Goal: Task Accomplishment & Management: Use online tool/utility

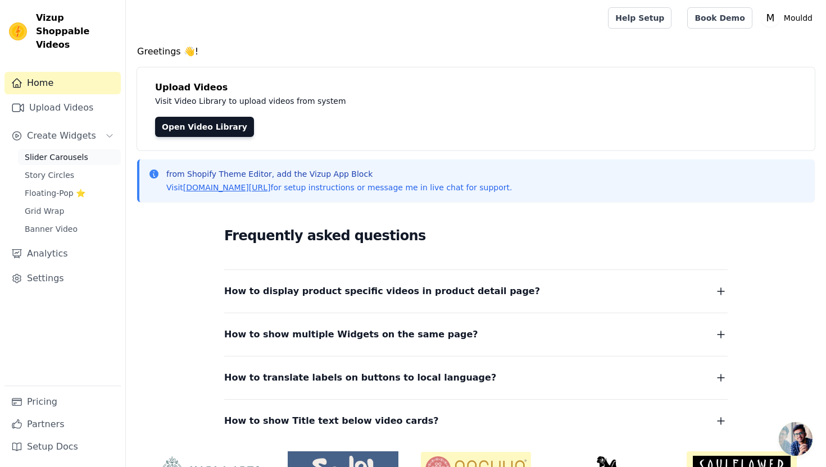
click at [78, 152] on span "Slider Carousels" at bounding box center [56, 157] width 63 height 11
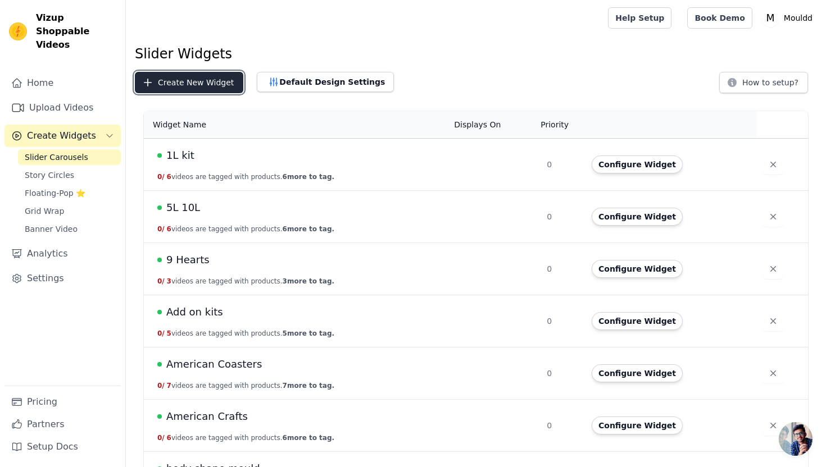
click at [185, 80] on button "Create New Widget" at bounding box center [189, 82] width 108 height 21
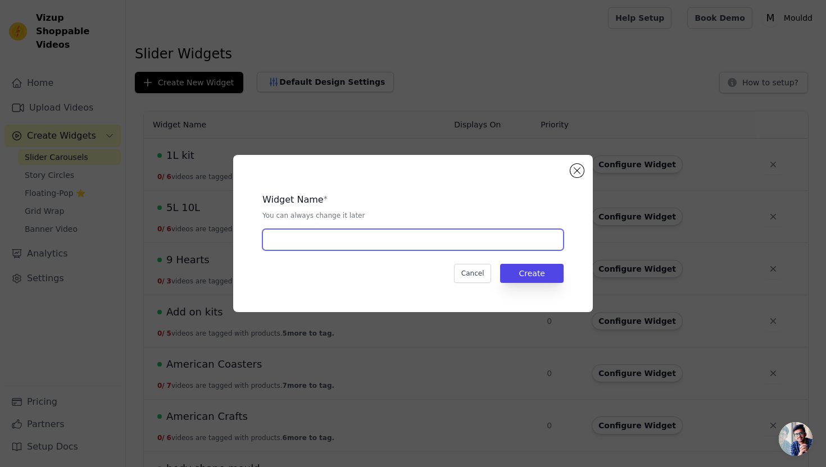
click at [320, 240] on input "text" at bounding box center [412, 239] width 301 height 21
type input "Skull Bowl"
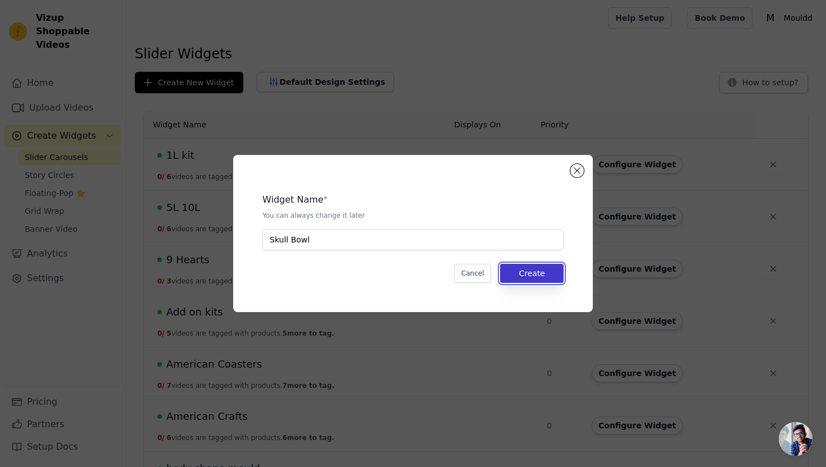
click at [545, 278] on button "Create" at bounding box center [531, 273] width 63 height 19
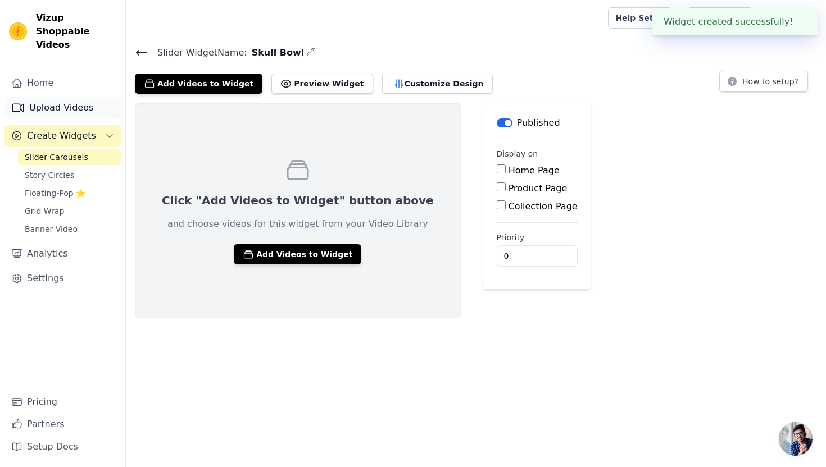
click at [92, 99] on link "Upload Videos" at bounding box center [62, 108] width 116 height 22
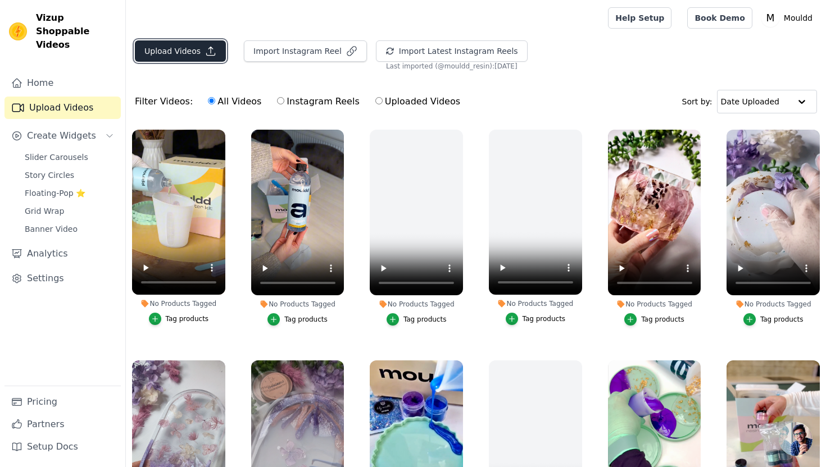
click at [172, 60] on button "Upload Videos" at bounding box center [180, 50] width 91 height 21
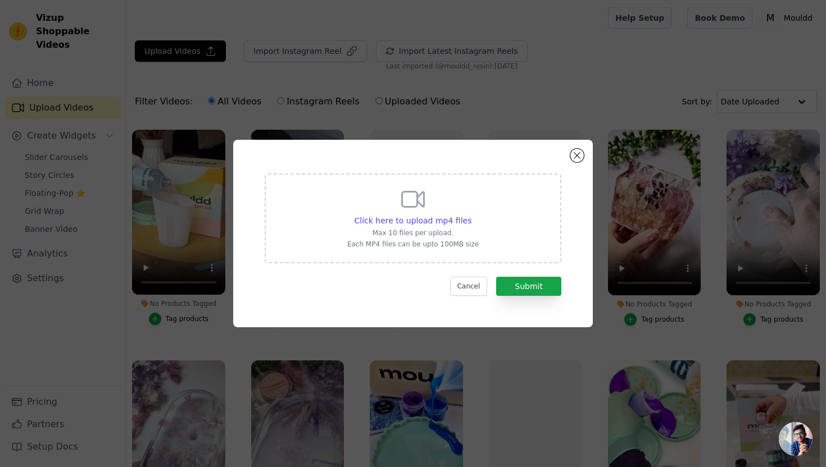
click at [389, 188] on div "Click here to upload mp4 files Max 10 files per upload. Each MP4 files can be u…" at bounding box center [412, 217] width 131 height 63
click at [471, 215] on input "Click here to upload mp4 files Max 10 files per upload. Each MP4 files can be u…" at bounding box center [471, 215] width 1 height 1
type input "C:\fakepath\Glitter Skull Reveal.mp4"
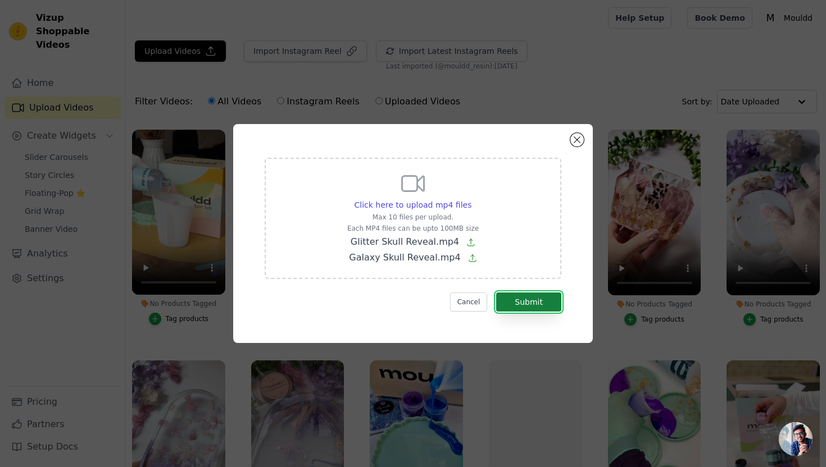
click at [537, 309] on button "Submit" at bounding box center [528, 302] width 65 height 19
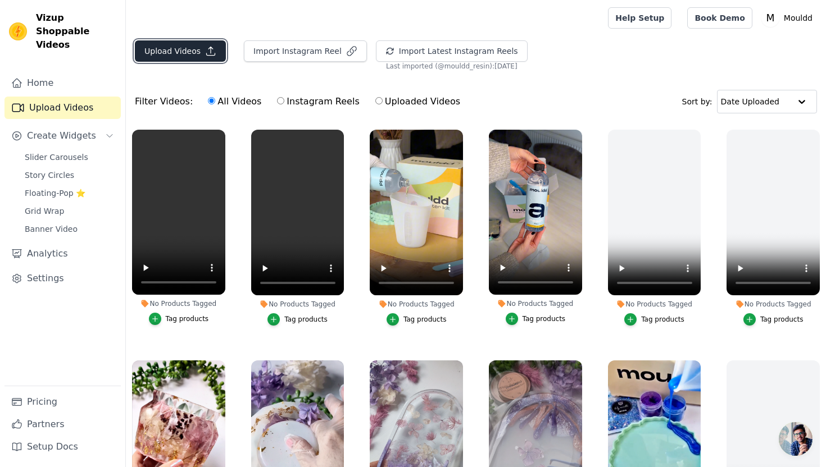
click at [189, 56] on button "Upload Videos" at bounding box center [180, 50] width 91 height 21
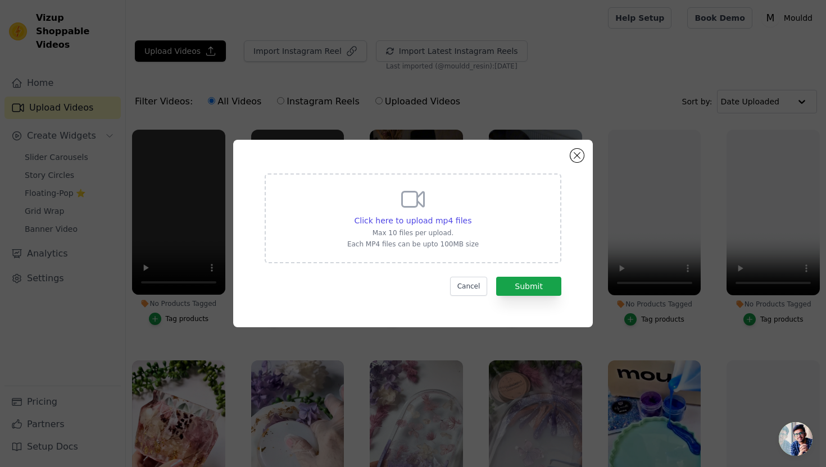
click at [385, 215] on div "Click here to upload mp4 files Max 10 files per upload. Each MP4 files can be u…" at bounding box center [412, 217] width 131 height 63
click at [471, 215] on input "Click here to upload mp4 files Max 10 files per upload. Each MP4 files can be u…" at bounding box center [471, 215] width 1 height 1
type input "C:\fakepath\Skull glitter reel_.mp4"
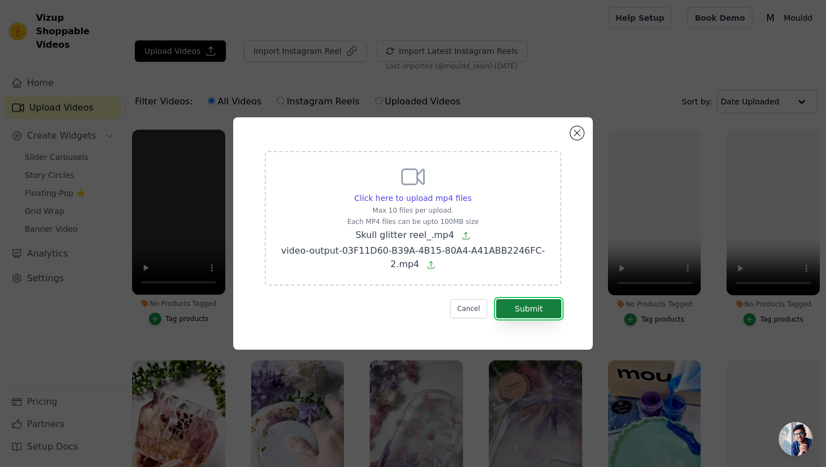
click at [549, 306] on button "Submit" at bounding box center [528, 308] width 65 height 19
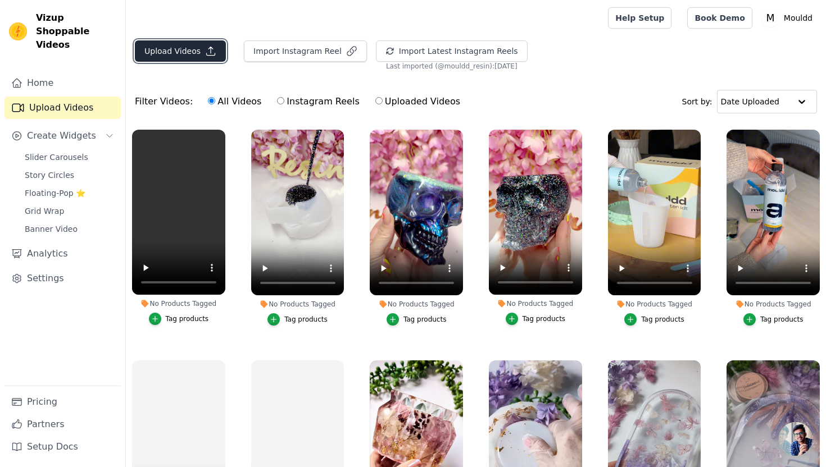
click at [199, 52] on button "Upload Videos" at bounding box center [180, 50] width 91 height 21
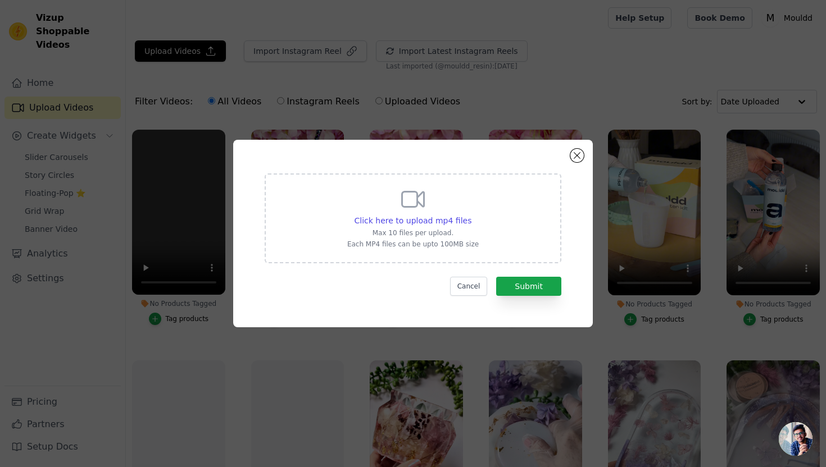
click at [371, 194] on div "Click here to upload mp4 files Max 10 files per upload. Each MP4 files can be u…" at bounding box center [412, 217] width 131 height 63
click at [471, 215] on input "Click here to upload mp4 files Max 10 files per upload. Each MP4 files can be u…" at bounding box center [471, 215] width 1 height 1
type input "C:\fakepath\PXL_20250817_080307539.LOCKED~2.mp4"
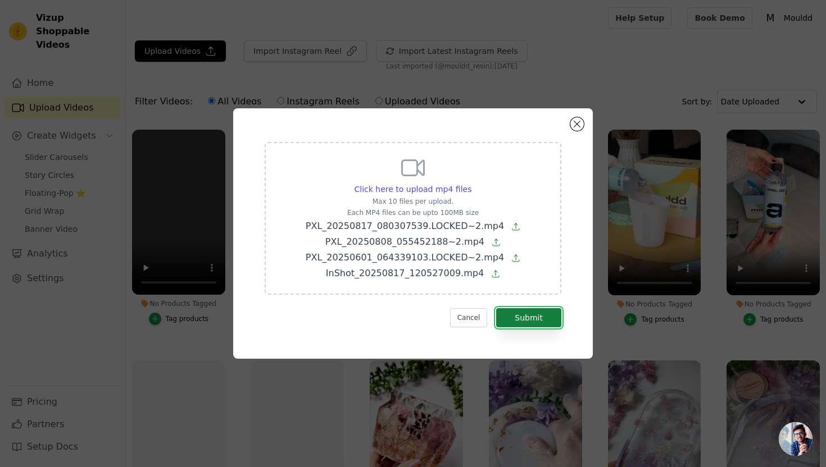
click at [543, 314] on button "Submit" at bounding box center [528, 317] width 65 height 19
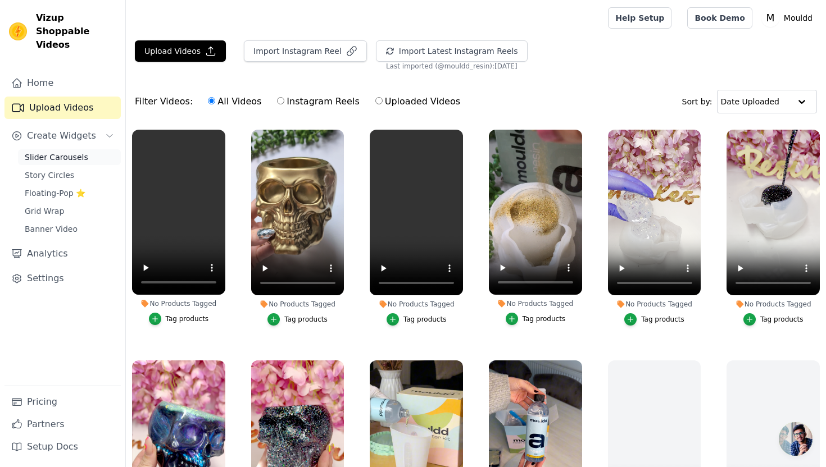
click at [84, 149] on link "Slider Carousels" at bounding box center [69, 157] width 103 height 16
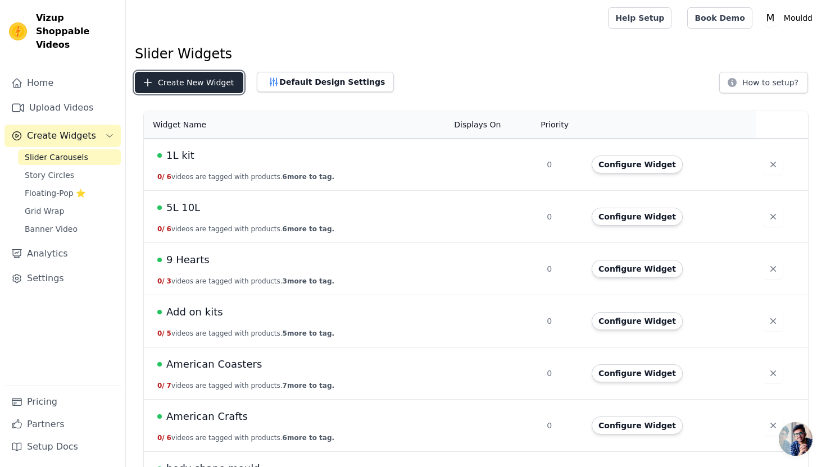
click at [202, 87] on button "Create New Widget" at bounding box center [189, 82] width 108 height 21
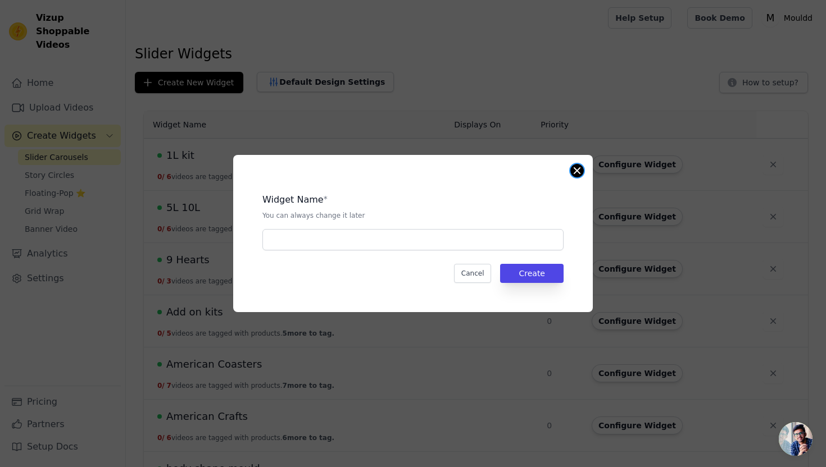
click at [572, 169] on button "Close modal" at bounding box center [576, 170] width 13 height 13
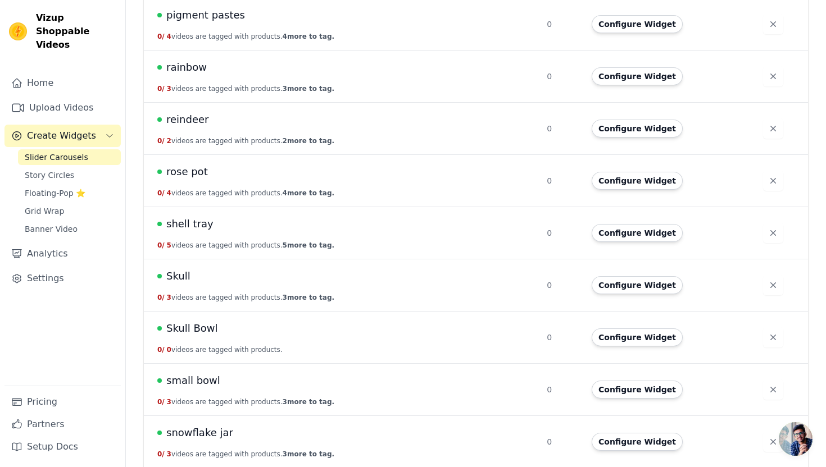
scroll to position [1776, 0]
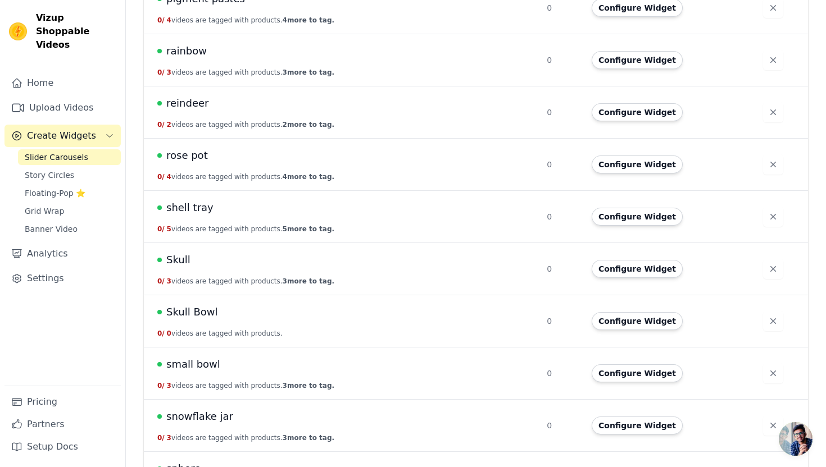
click at [194, 315] on span "Skull Bowl" at bounding box center [192, 312] width 52 height 16
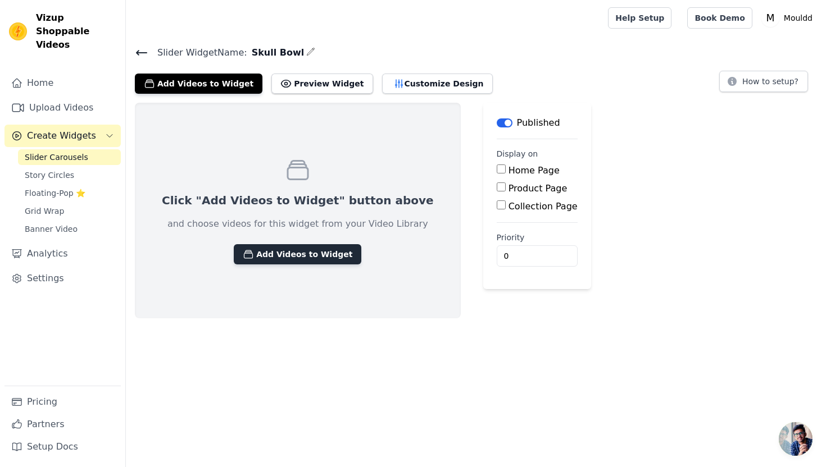
click at [249, 253] on button "Add Videos to Widget" at bounding box center [298, 254] width 128 height 20
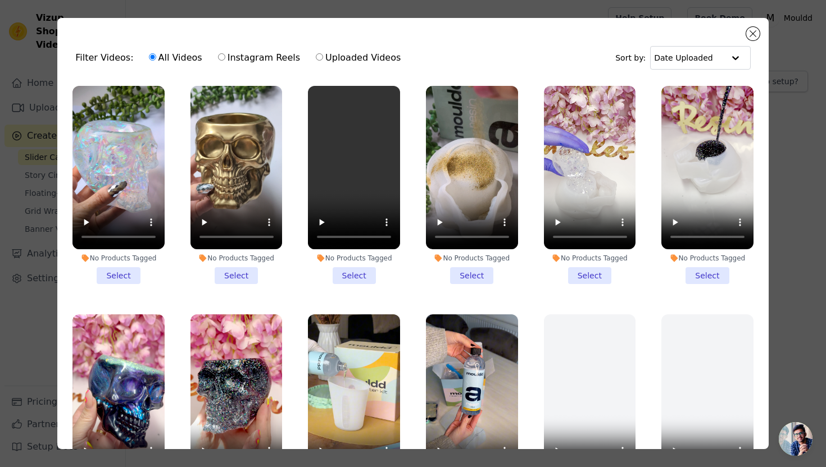
click at [122, 275] on li "No Products Tagged Select" at bounding box center [118, 185] width 92 height 198
click at [0, 0] on input "No Products Tagged Select" at bounding box center [0, 0] width 0 height 0
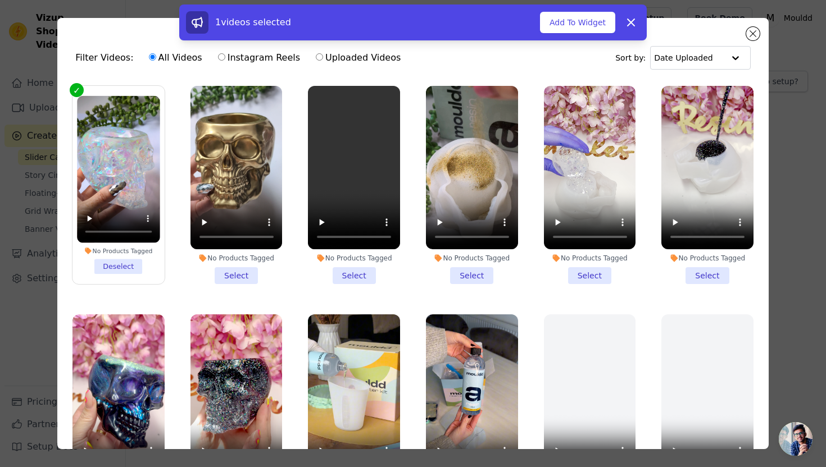
click at [264, 276] on li "No Products Tagged Select" at bounding box center [236, 185] width 92 height 198
click at [0, 0] on input "No Products Tagged Select" at bounding box center [0, 0] width 0 height 0
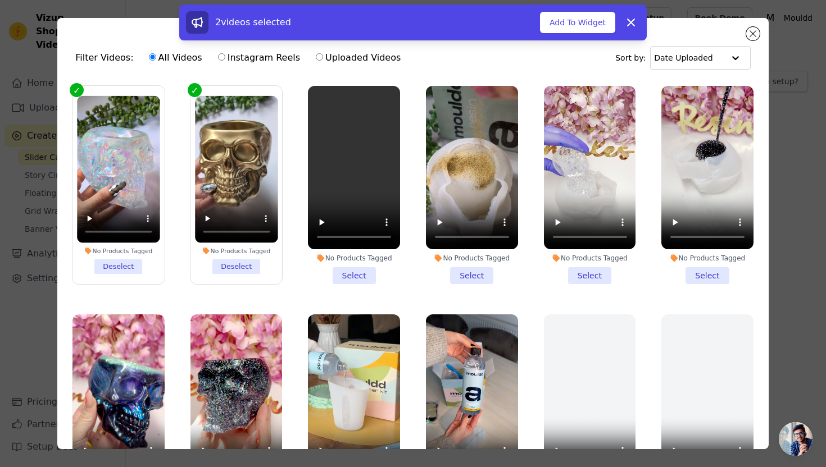
click at [244, 275] on label "No Products Tagged Deselect" at bounding box center [236, 184] width 93 height 199
click at [0, 0] on input "No Products Tagged Deselect" at bounding box center [0, 0] width 0 height 0
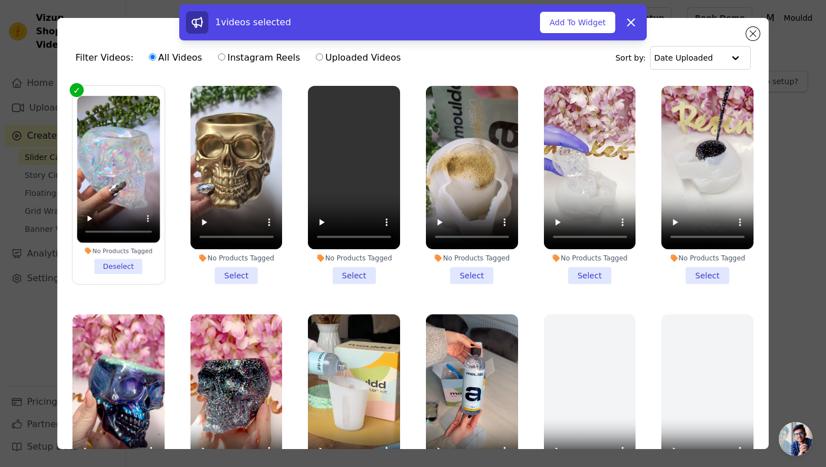
click at [252, 266] on li "No Products Tagged Select" at bounding box center [236, 185] width 92 height 198
click at [0, 0] on input "No Products Tagged Select" at bounding box center [0, 0] width 0 height 0
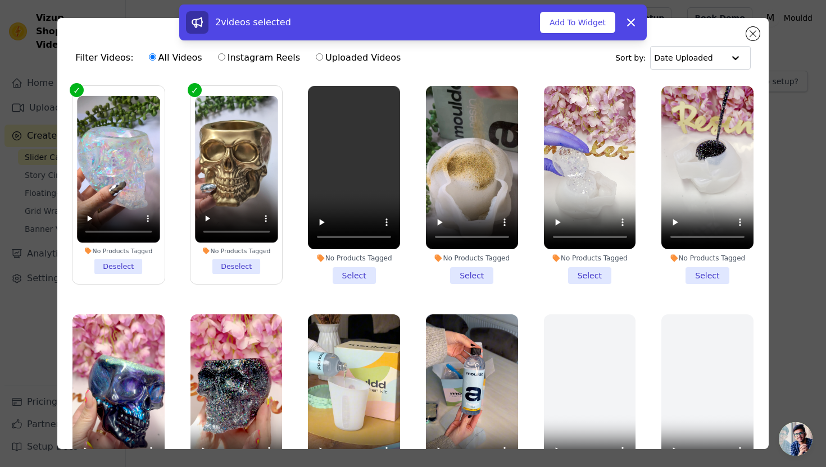
click at [353, 266] on li "No Products Tagged Select" at bounding box center [354, 185] width 92 height 198
click at [0, 0] on input "No Products Tagged Select" at bounding box center [0, 0] width 0 height 0
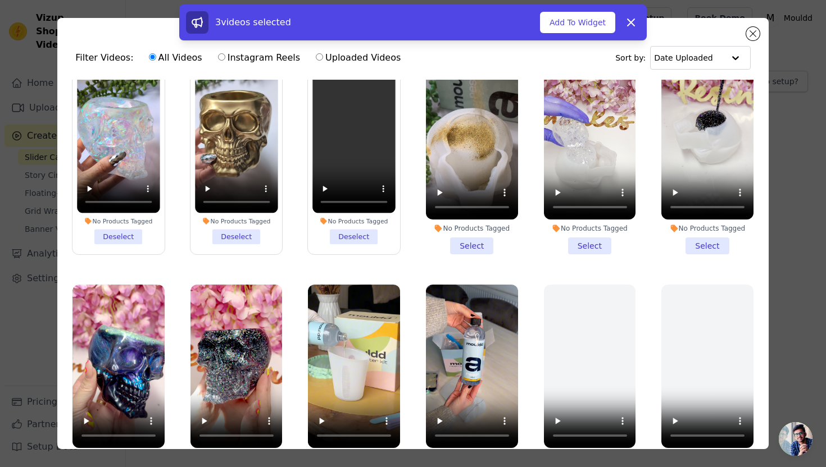
scroll to position [32, 0]
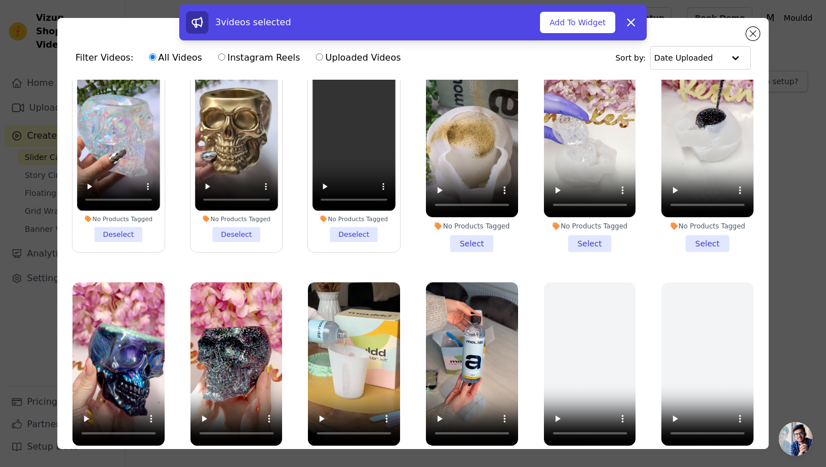
click at [697, 231] on li "No Products Tagged Select" at bounding box center [707, 153] width 92 height 198
click at [0, 0] on input "No Products Tagged Select" at bounding box center [0, 0] width 0 height 0
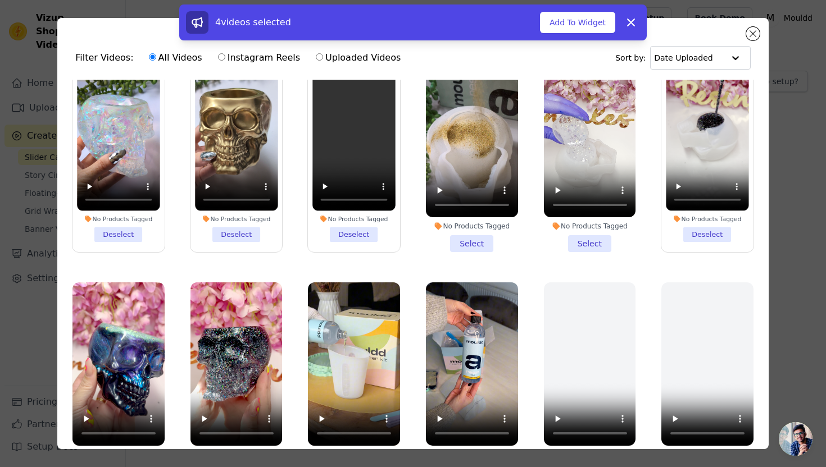
click at [594, 238] on li "No Products Tagged Select" at bounding box center [590, 153] width 92 height 198
click at [0, 0] on input "No Products Tagged Select" at bounding box center [0, 0] width 0 height 0
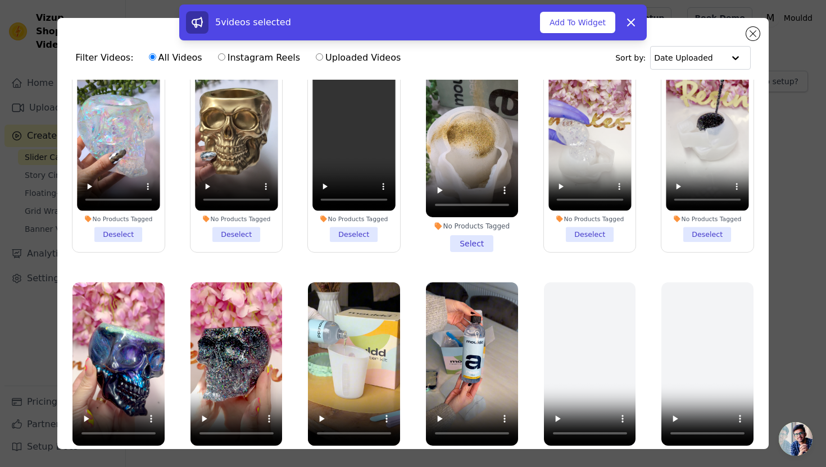
click at [483, 237] on li "No Products Tagged Select" at bounding box center [472, 153] width 92 height 198
click at [0, 0] on input "No Products Tagged Select" at bounding box center [0, 0] width 0 height 0
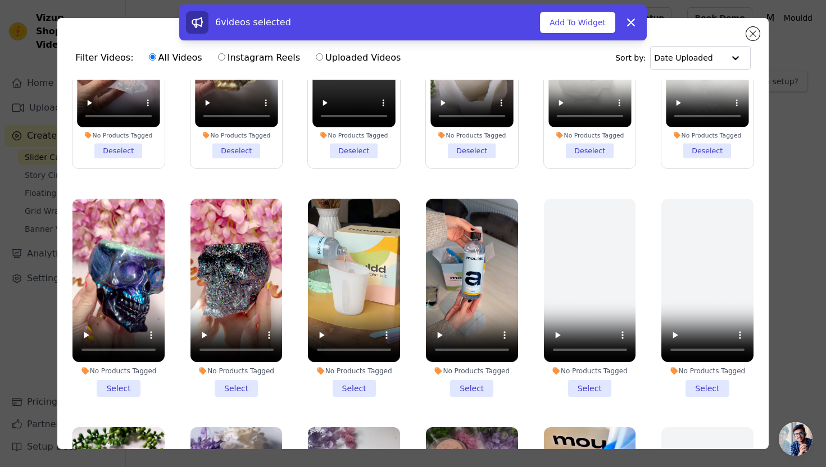
scroll to position [140, 0]
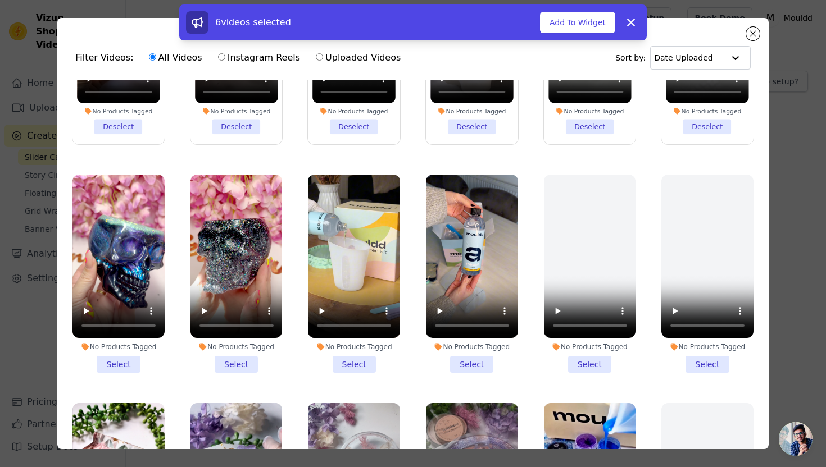
click at [126, 366] on li "No Products Tagged Select" at bounding box center [118, 274] width 92 height 198
click at [0, 0] on input "No Products Tagged Select" at bounding box center [0, 0] width 0 height 0
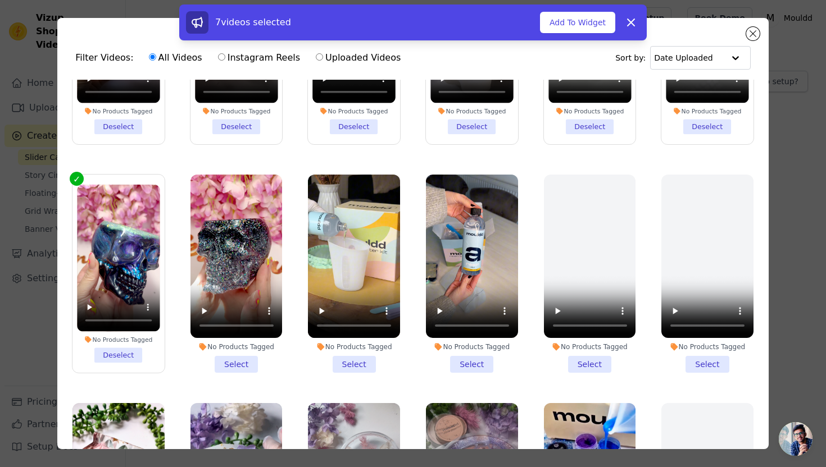
click at [235, 365] on li "No Products Tagged Select" at bounding box center [236, 274] width 92 height 198
click at [0, 0] on input "No Products Tagged Select" at bounding box center [0, 0] width 0 height 0
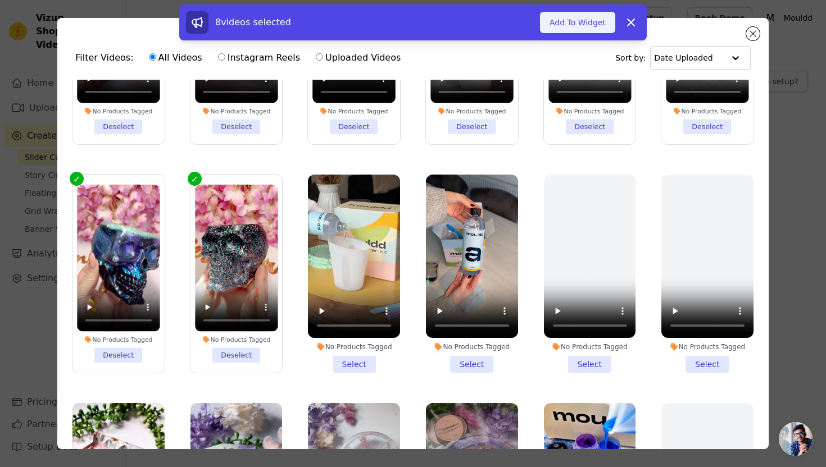
click at [565, 20] on button "Add To Widget" at bounding box center [577, 22] width 75 height 21
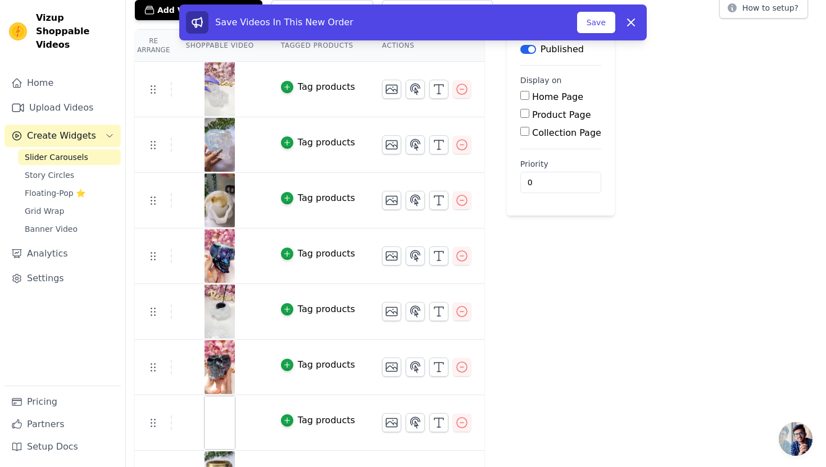
scroll to position [70, 0]
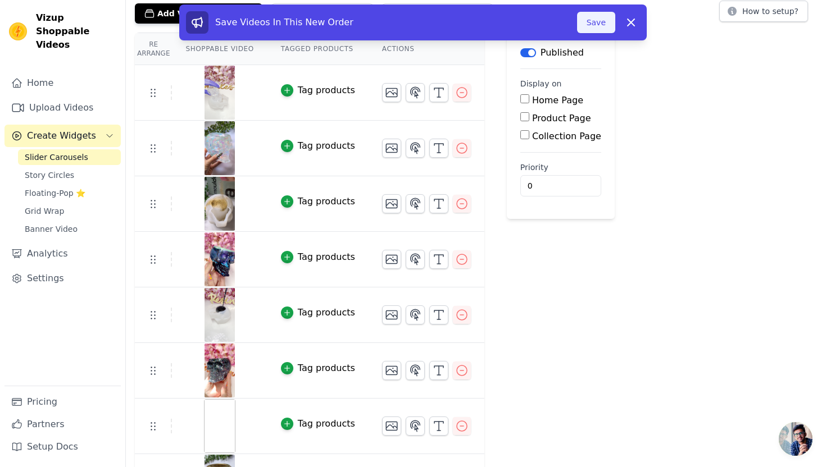
click at [591, 24] on button "Save" at bounding box center [596, 22] width 38 height 21
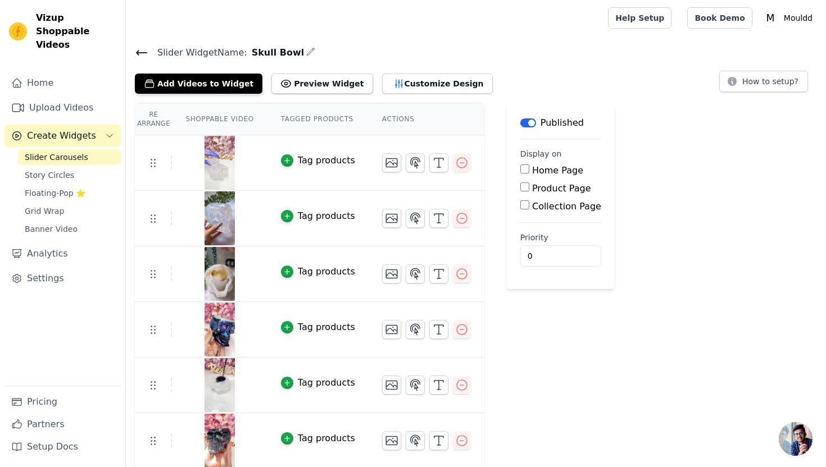
scroll to position [11, 0]
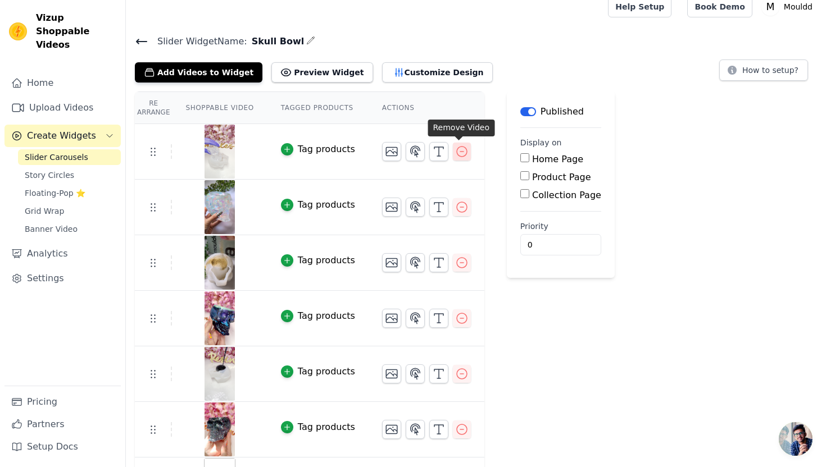
click at [457, 153] on icon "button" at bounding box center [461, 151] width 13 height 13
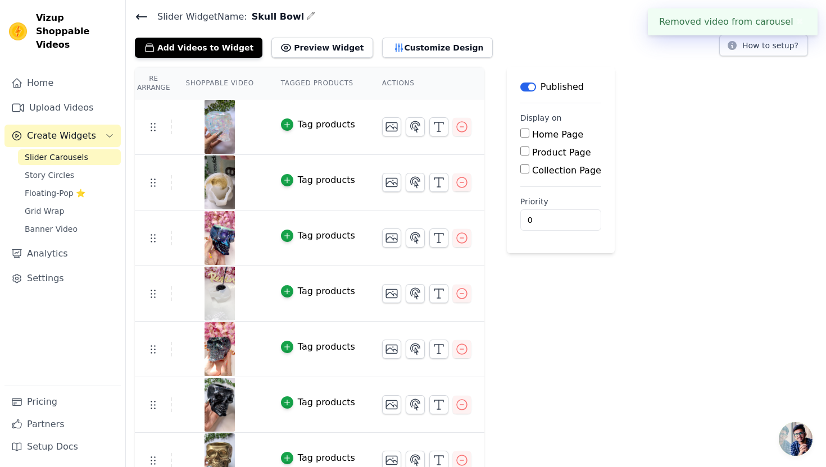
scroll to position [52, 0]
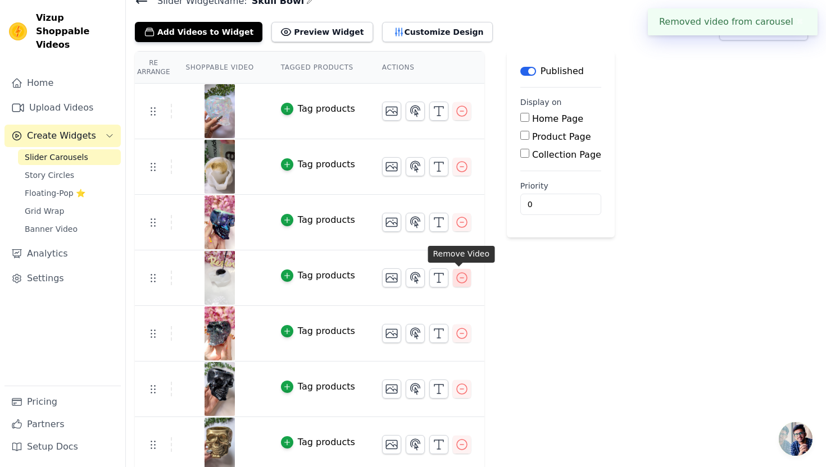
click at [458, 277] on icon "button" at bounding box center [462, 278] width 10 height 10
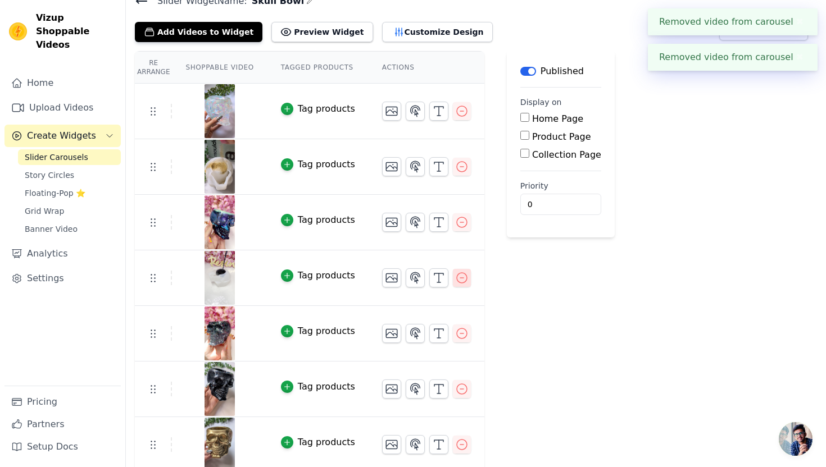
scroll to position [0, 0]
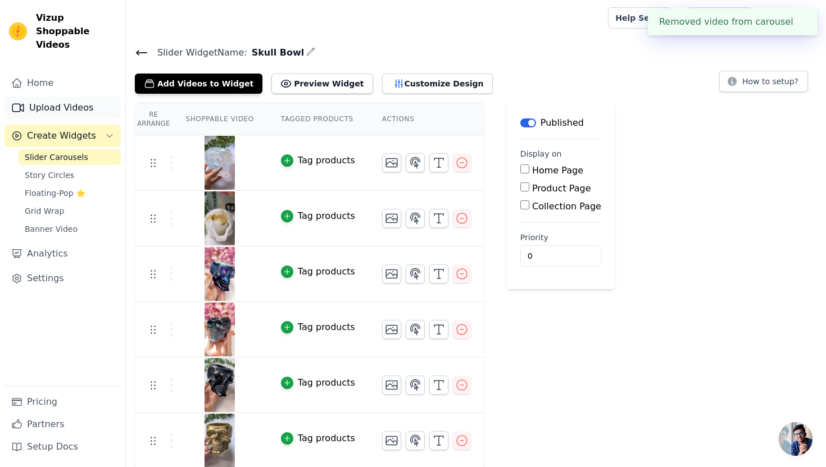
click at [69, 97] on link "Upload Videos" at bounding box center [62, 108] width 116 height 22
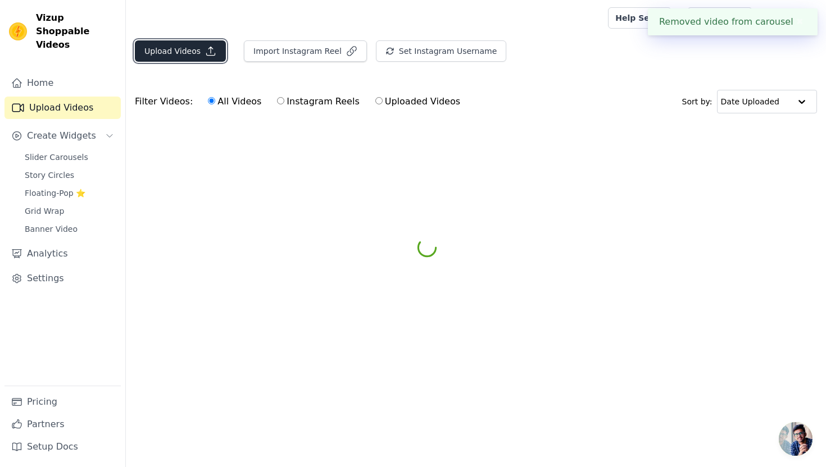
click at [200, 48] on button "Upload Videos" at bounding box center [180, 50] width 91 height 21
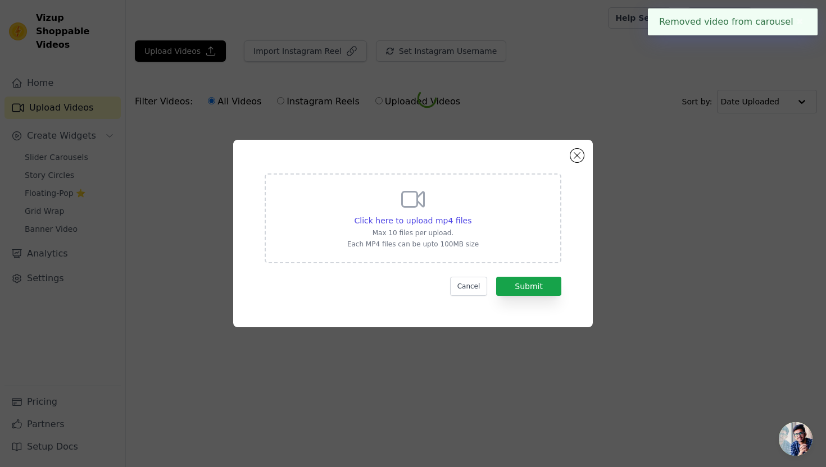
click at [356, 195] on div "Click here to upload mp4 files Max 10 files per upload. Each MP4 files can be u…" at bounding box center [412, 217] width 131 height 63
click at [471, 215] on input "Click here to upload mp4 files Max 10 files per upload. Each MP4 files can be u…" at bounding box center [471, 215] width 1 height 1
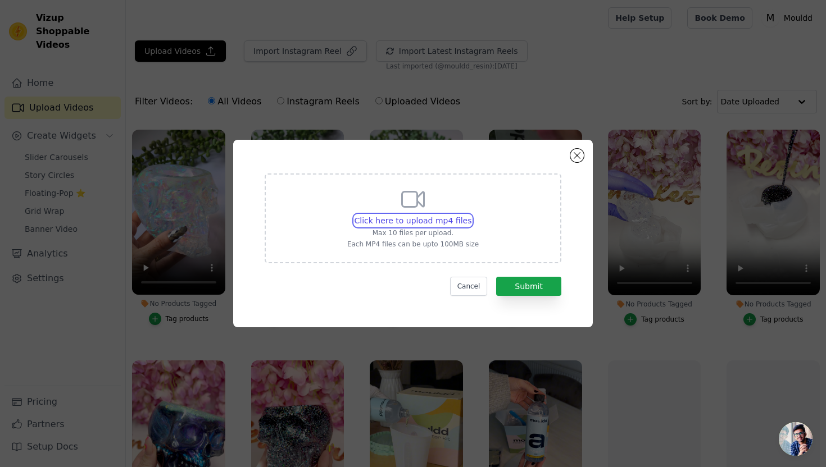
type input "C:\fakepath\Glitter Skull Process.mp4"
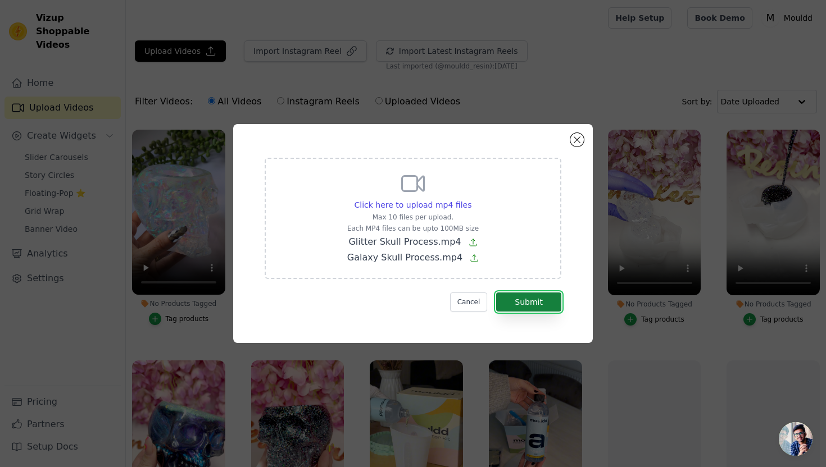
click at [541, 297] on button "Submit" at bounding box center [528, 302] width 65 height 19
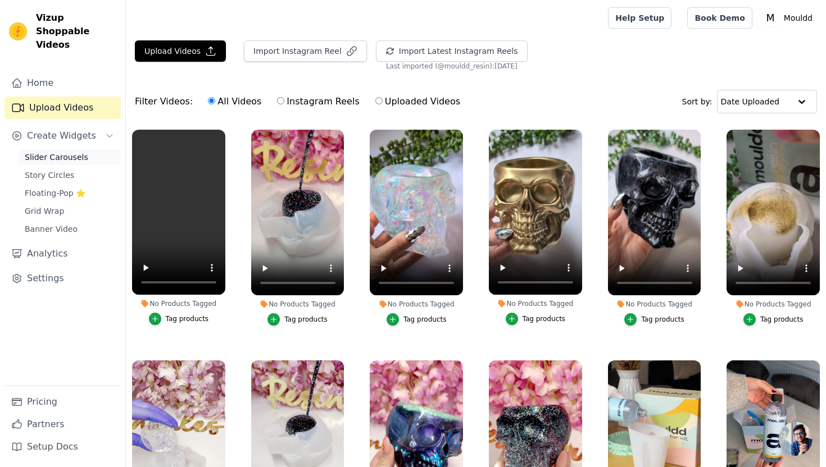
click at [92, 149] on link "Slider Carousels" at bounding box center [69, 157] width 103 height 16
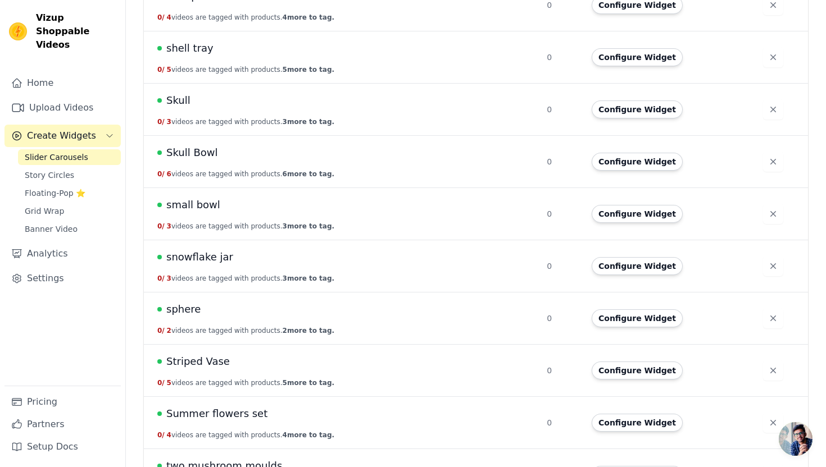
scroll to position [1928, 0]
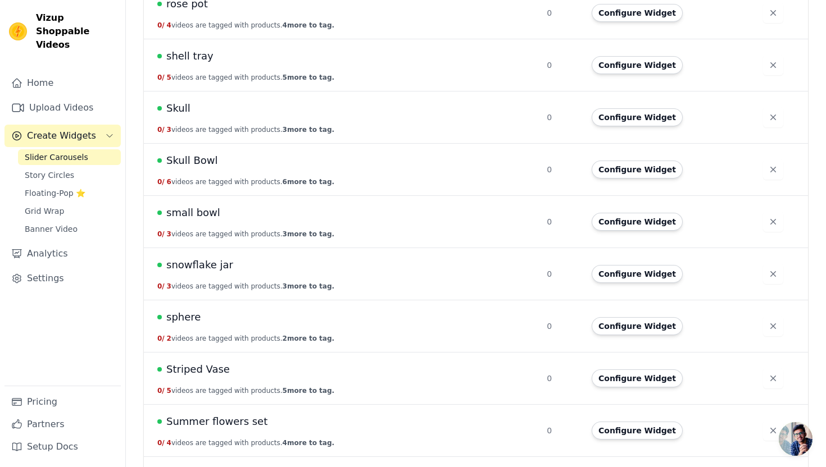
click at [202, 157] on span "Skull Bowl" at bounding box center [192, 161] width 52 height 16
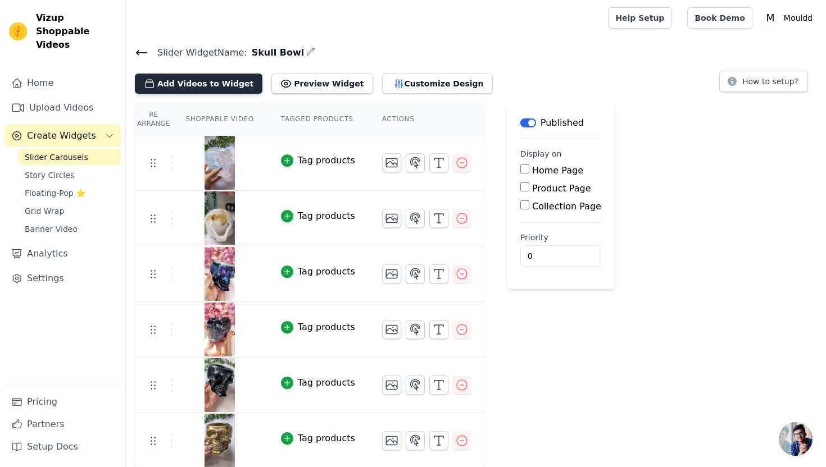
click at [214, 85] on button "Add Videos to Widget" at bounding box center [199, 84] width 128 height 20
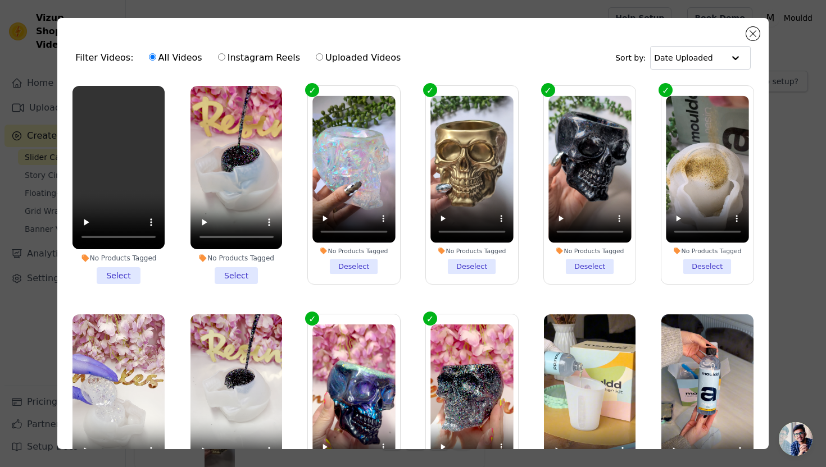
click at [124, 272] on li "No Products Tagged Select" at bounding box center [118, 185] width 92 height 198
click at [0, 0] on input "No Products Tagged Select" at bounding box center [0, 0] width 0 height 0
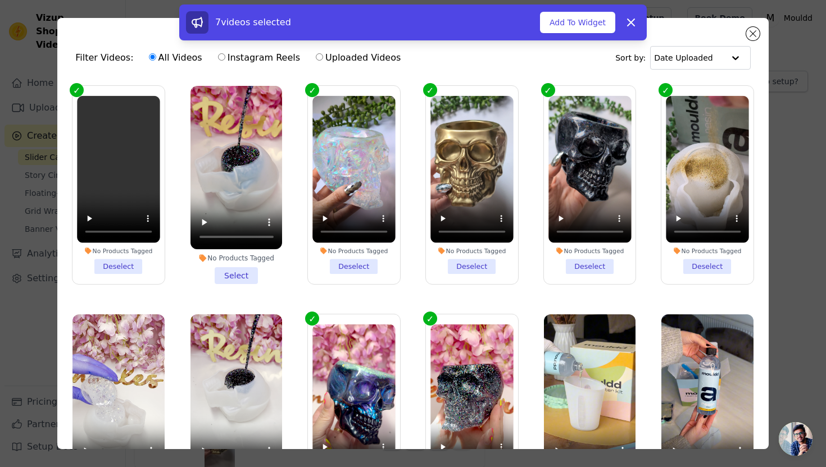
click at [225, 272] on li "No Products Tagged Select" at bounding box center [236, 185] width 92 height 198
click at [0, 0] on input "No Products Tagged Select" at bounding box center [0, 0] width 0 height 0
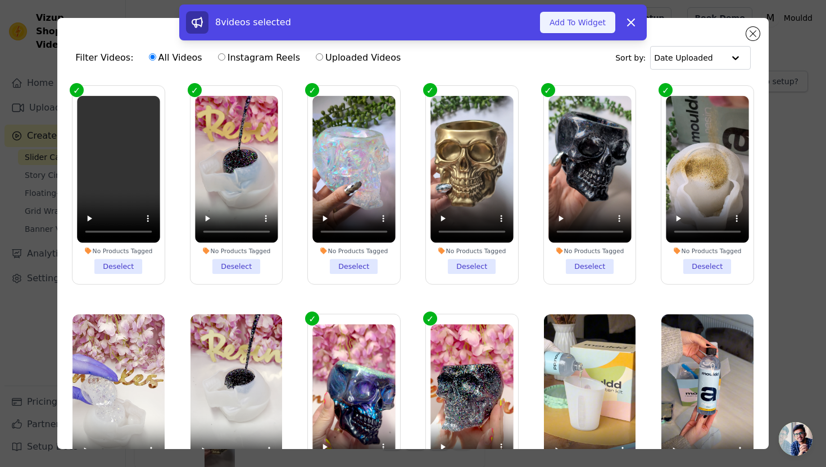
click at [560, 28] on button "Add To Widget" at bounding box center [577, 22] width 75 height 21
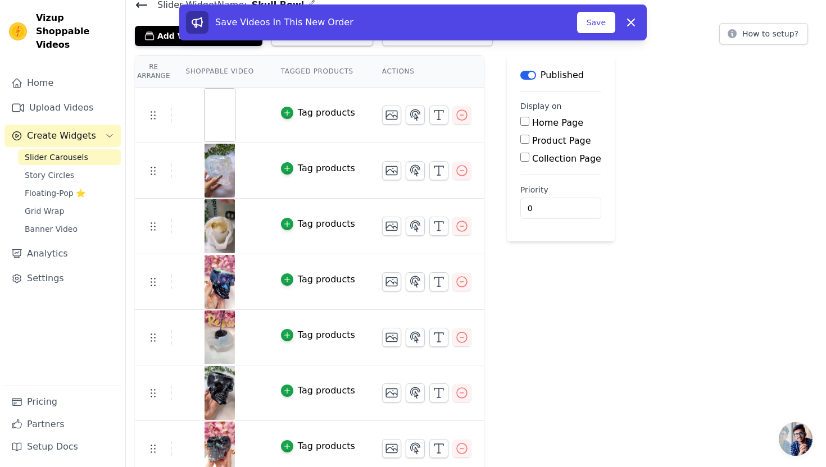
scroll to position [18, 0]
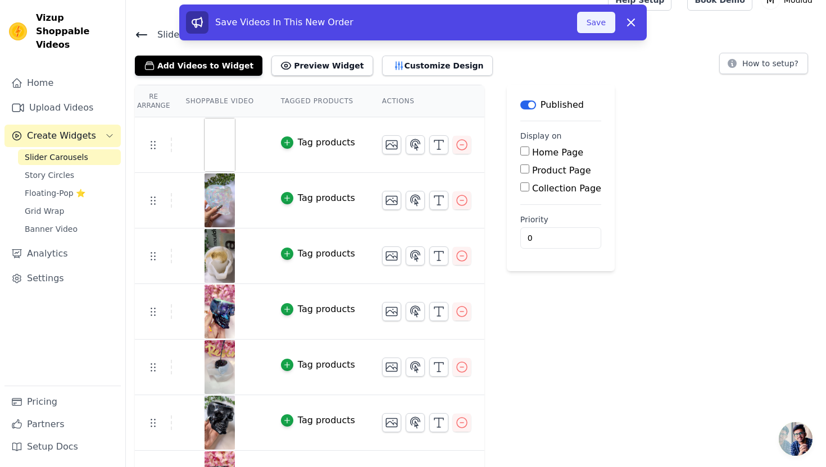
click at [591, 29] on button "Save" at bounding box center [596, 22] width 38 height 21
